Goal: Information Seeking & Learning: Learn about a topic

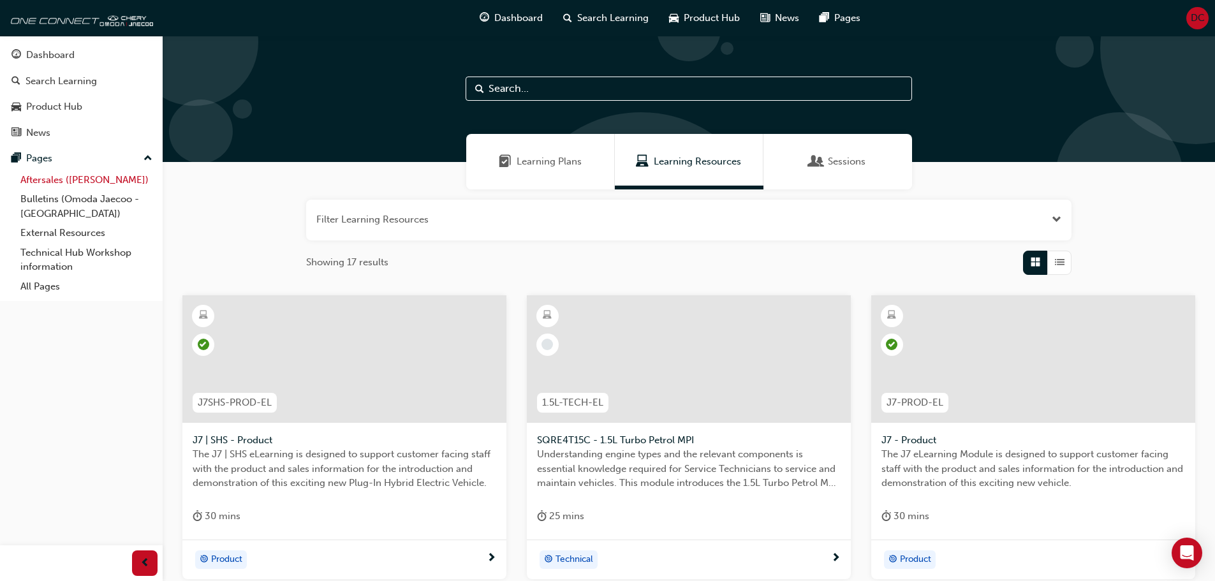
click at [107, 184] on link "Aftersales ([PERSON_NAME])" at bounding box center [86, 180] width 142 height 20
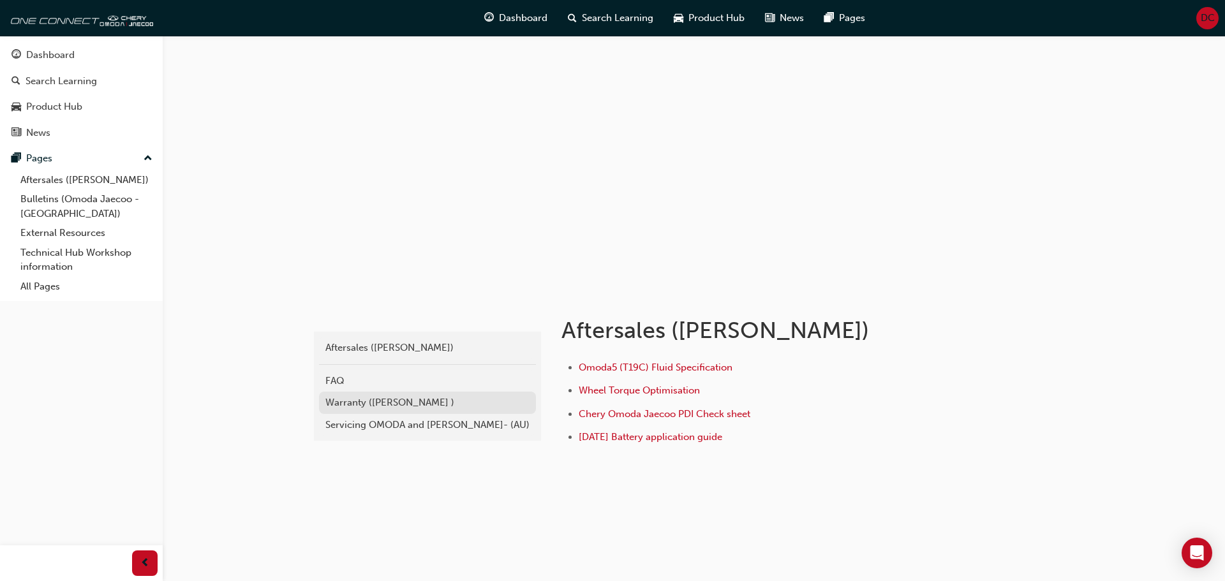
click at [410, 406] on div "Warranty ([PERSON_NAME] )" at bounding box center [427, 403] width 204 height 15
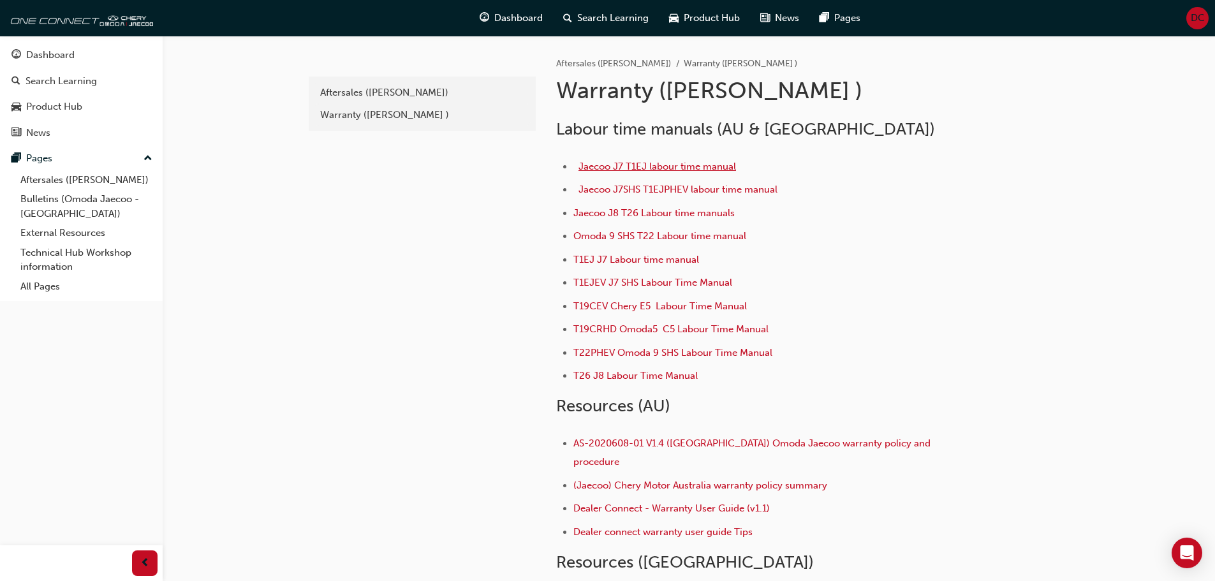
click at [670, 165] on span "Jaecoo J7 T1EJ labour time manual" at bounding box center [658, 166] width 158 height 11
